Goal: Transaction & Acquisition: Purchase product/service

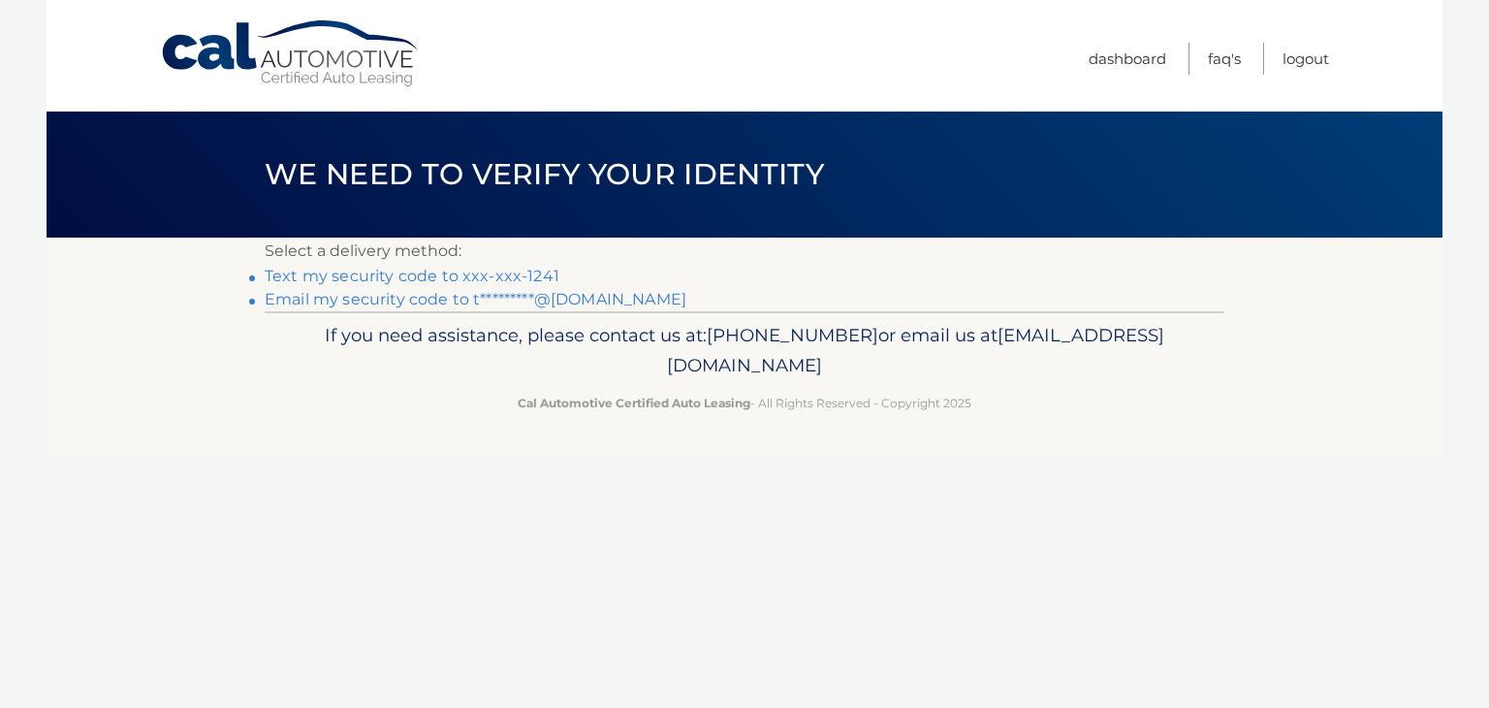
click at [392, 277] on link "Text my security code to xxx-xxx-1241" at bounding box center [412, 276] width 295 height 18
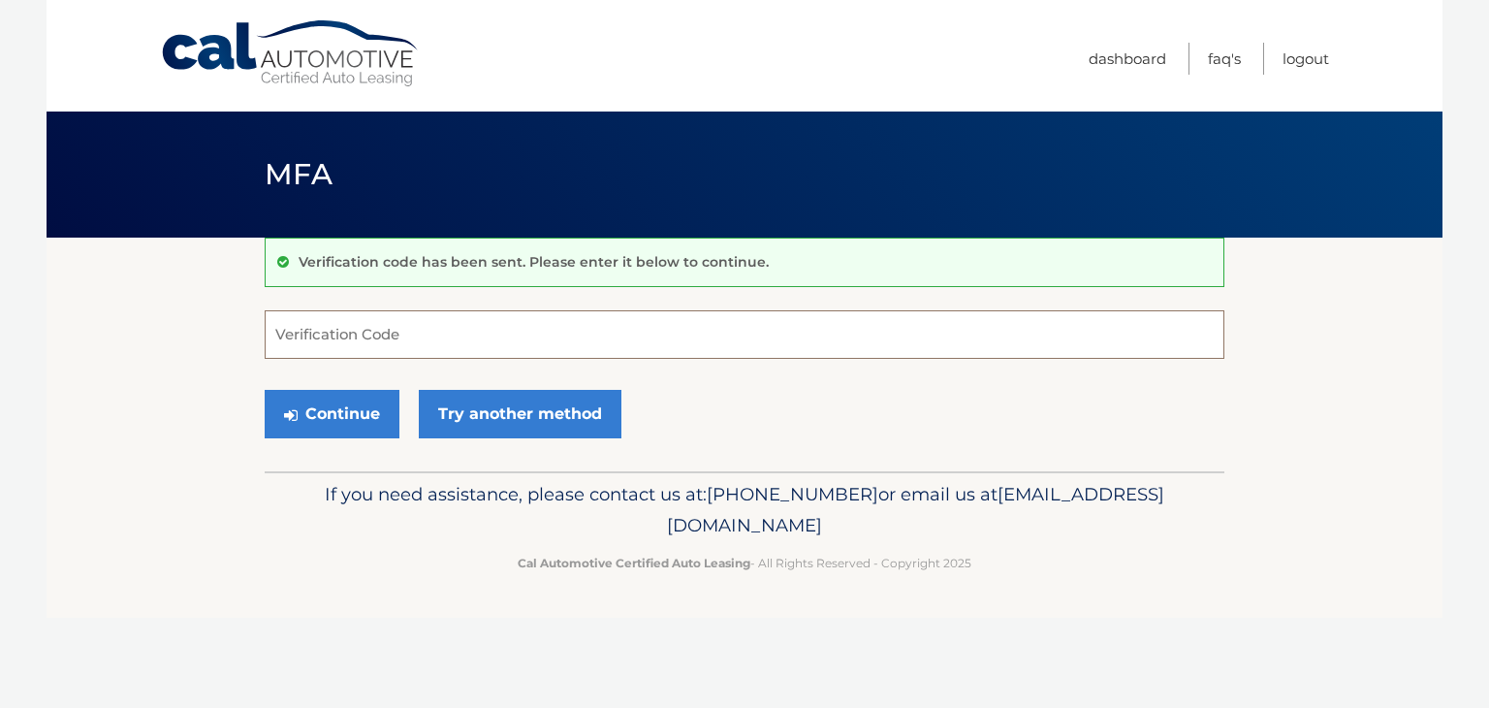
click at [340, 331] on input "Verification Code" at bounding box center [745, 334] width 960 height 48
type input "699679"
click at [323, 410] on button "Continue" at bounding box center [332, 414] width 135 height 48
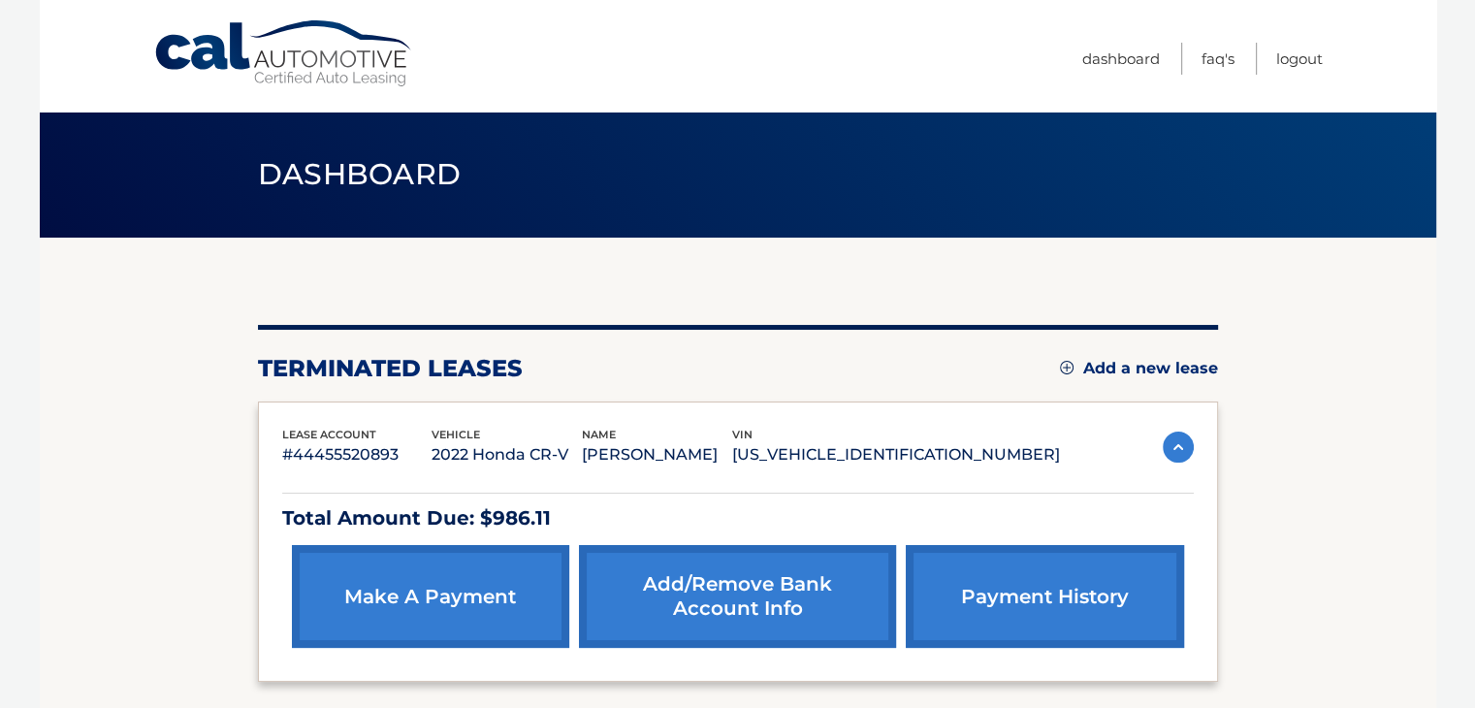
click at [411, 578] on link "make a payment" at bounding box center [430, 596] width 277 height 103
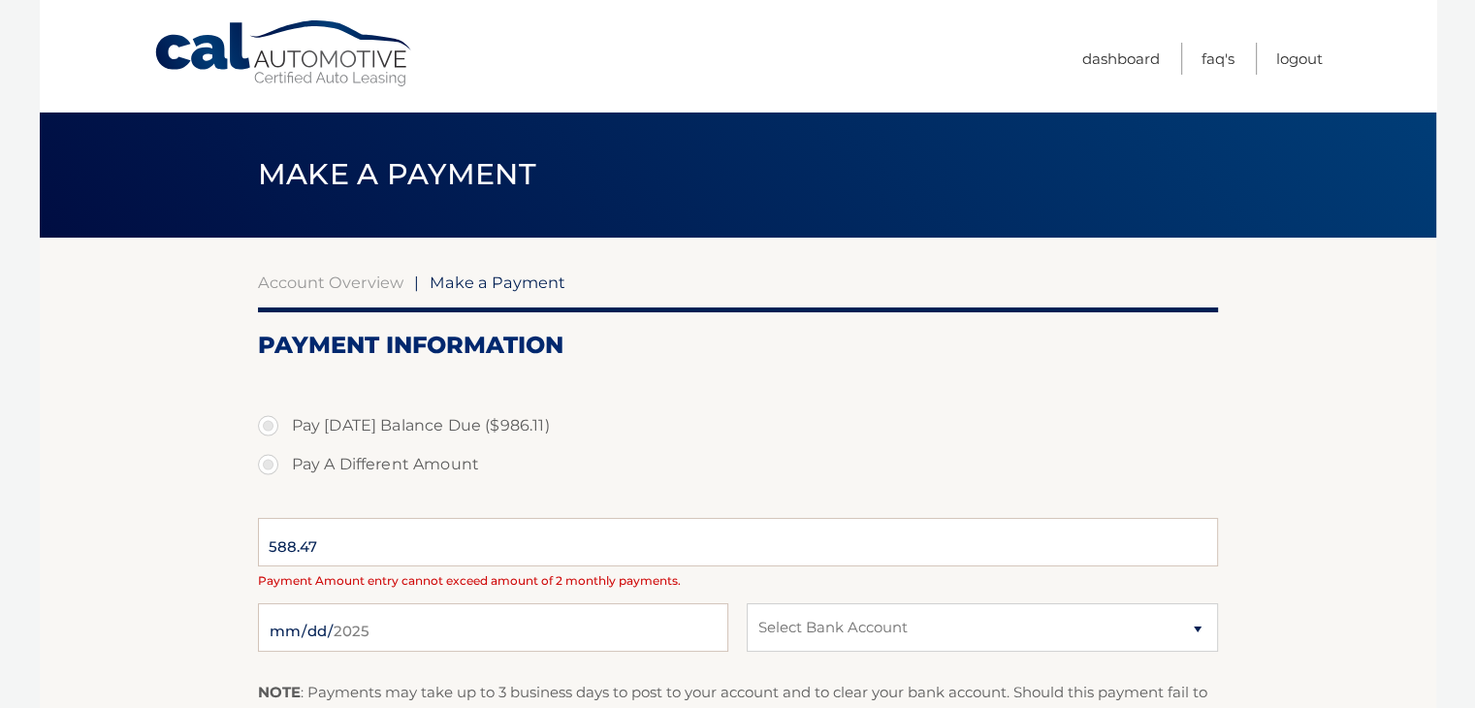
select select "MjYwOGNmZTUtN2ZkMC00MzM3LWE4MjEtNWEyMjEyMWFjMjRk"
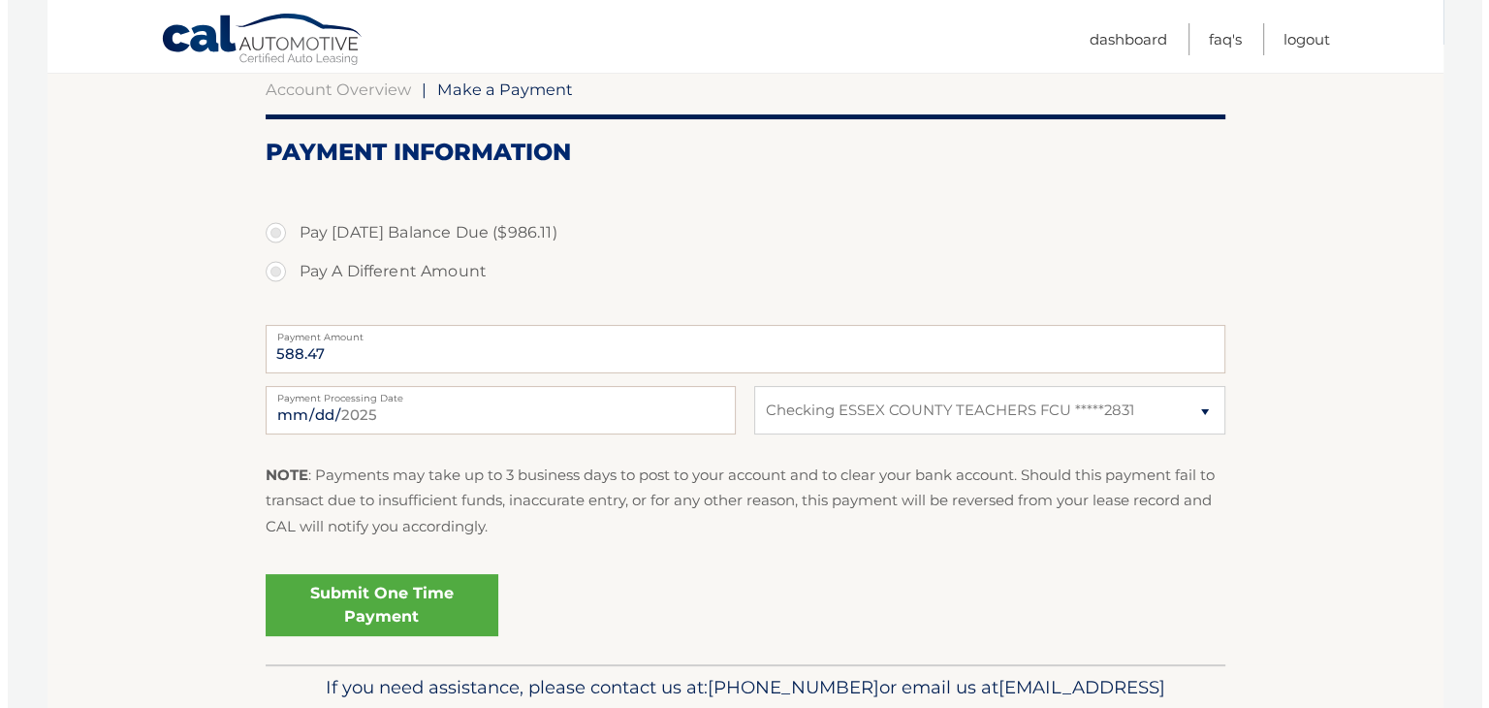
scroll to position [194, 0]
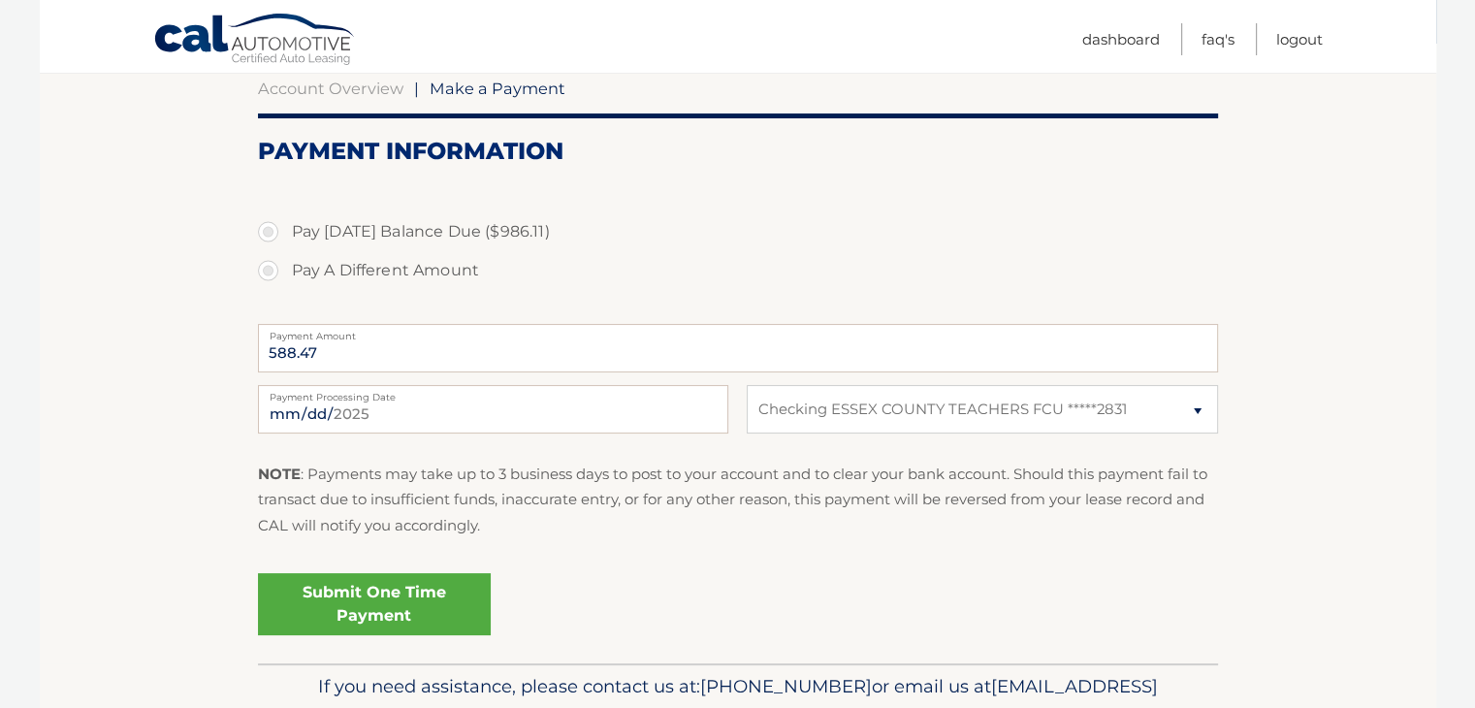
click at [396, 602] on link "Submit One Time Payment" at bounding box center [374, 604] width 233 height 62
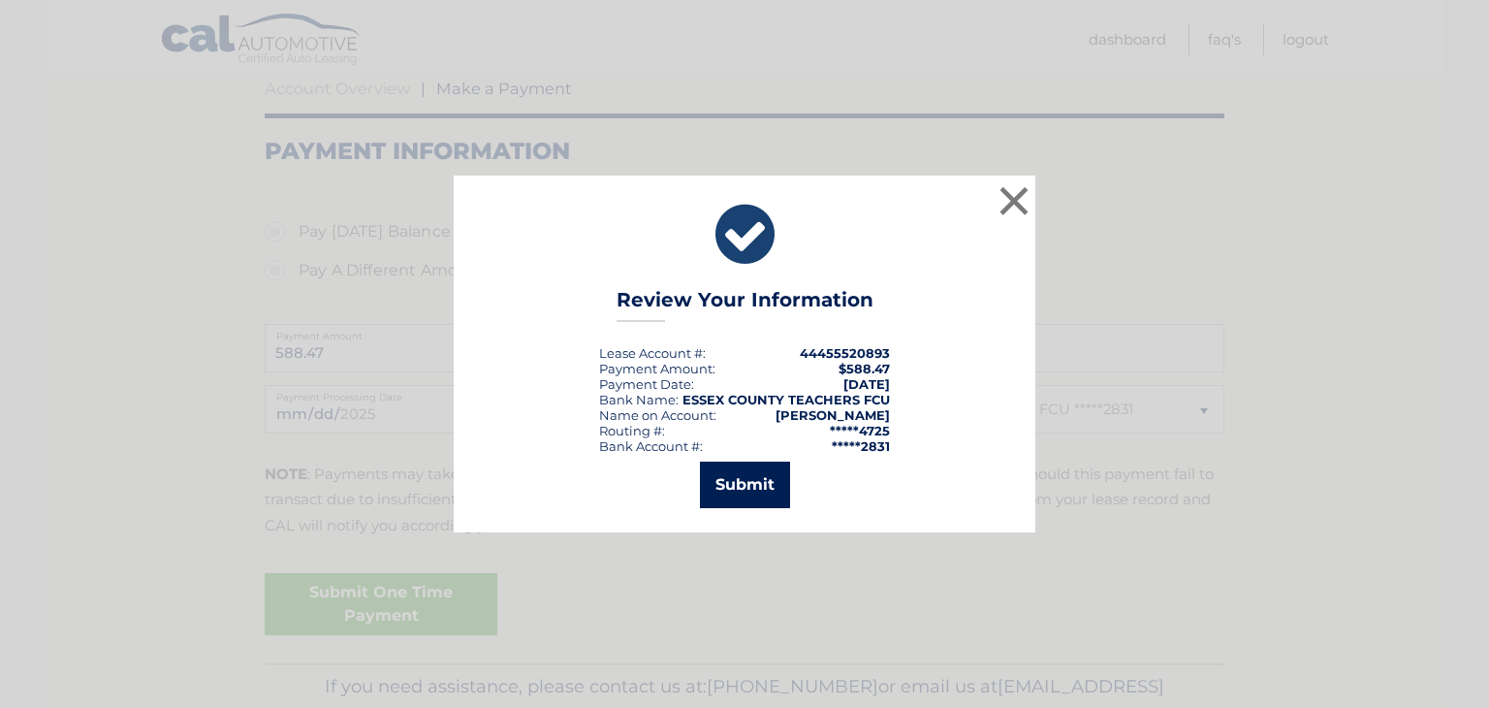
click at [741, 478] on button "Submit" at bounding box center [745, 485] width 90 height 47
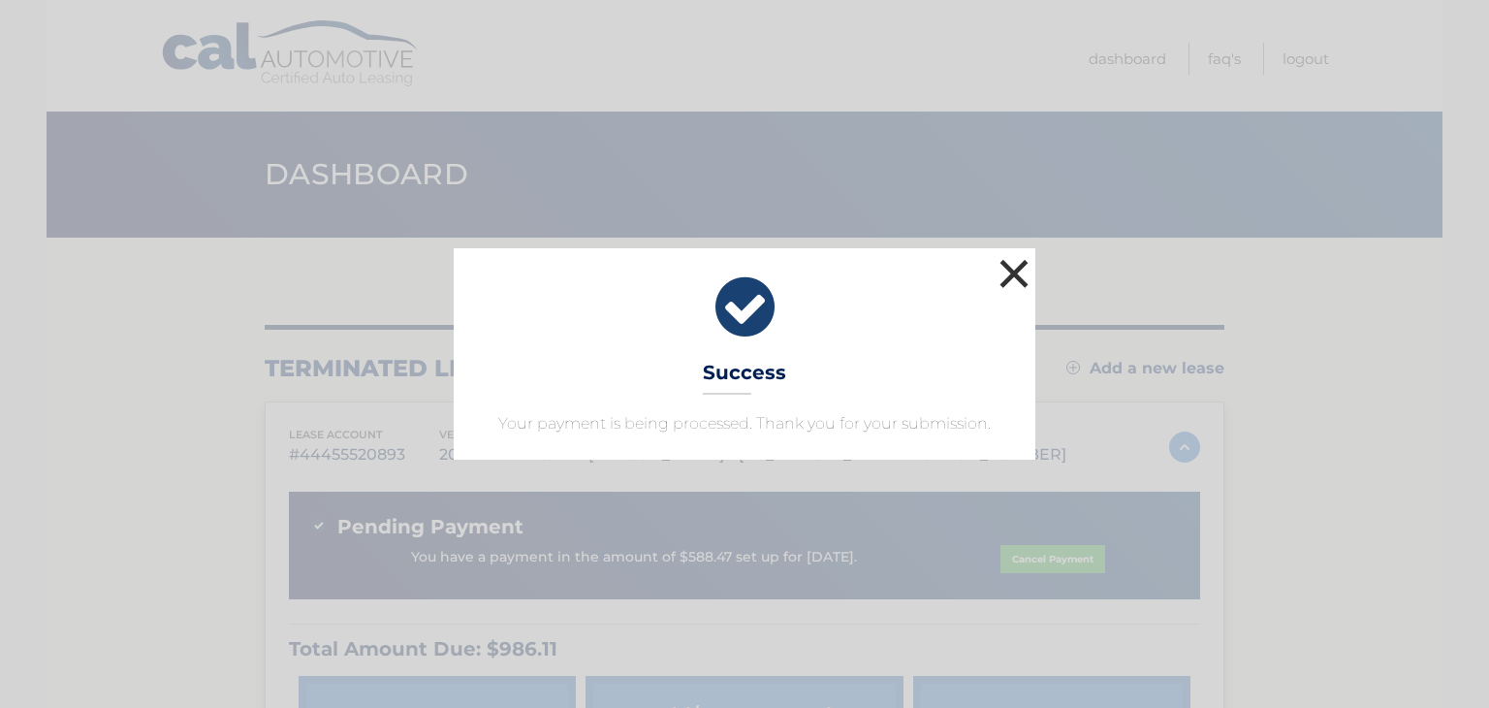
click at [1014, 271] on button "×" at bounding box center [1014, 273] width 39 height 39
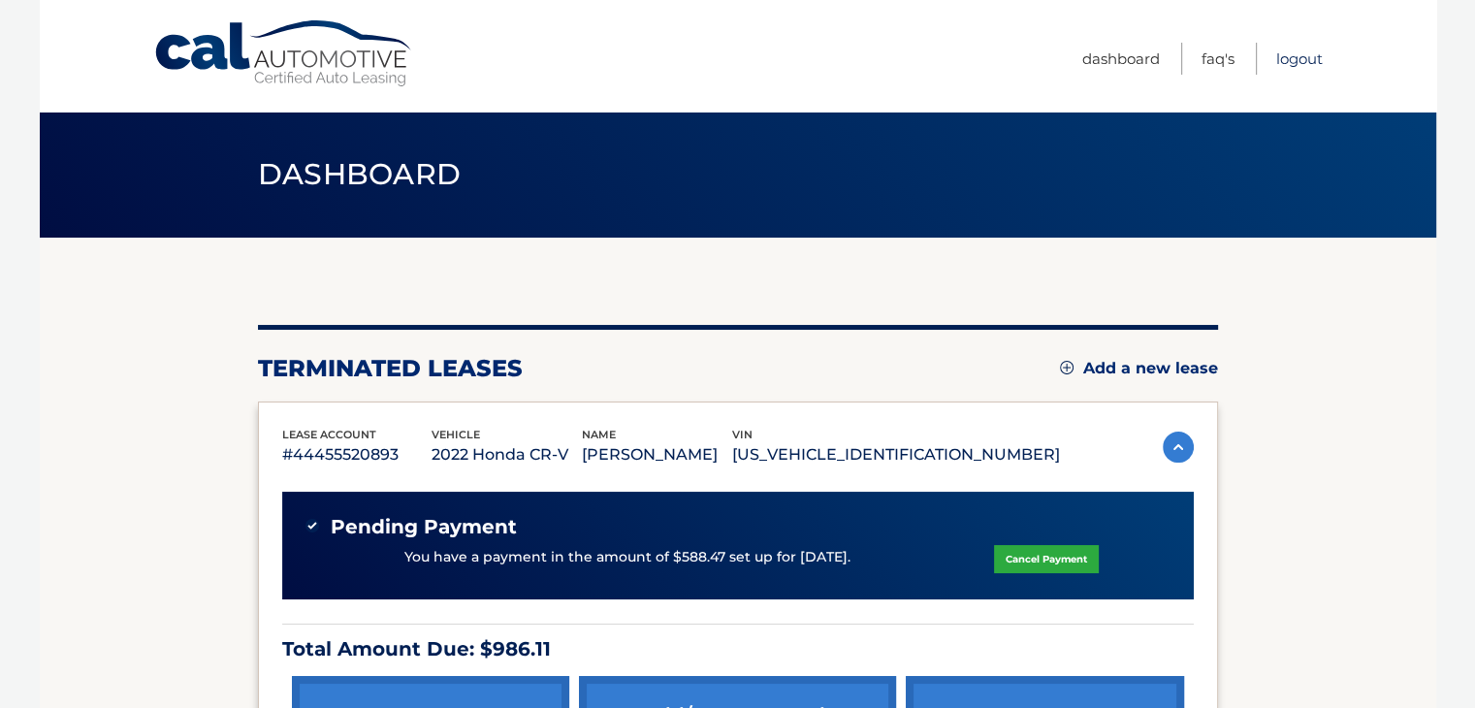
click at [1292, 52] on link "Logout" at bounding box center [1299, 59] width 47 height 32
